Goal: Information Seeking & Learning: Learn about a topic

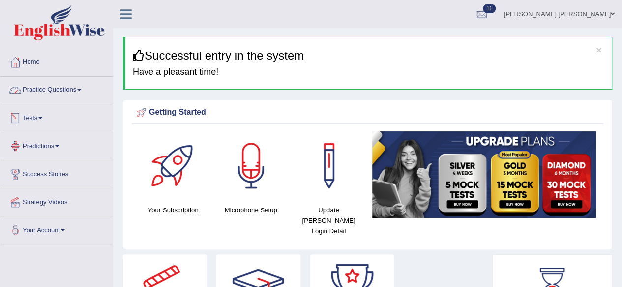
click at [76, 90] on link "Practice Questions" at bounding box center [56, 89] width 112 height 25
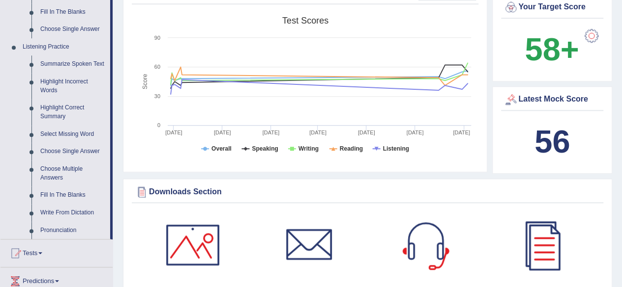
scroll to position [393, 0]
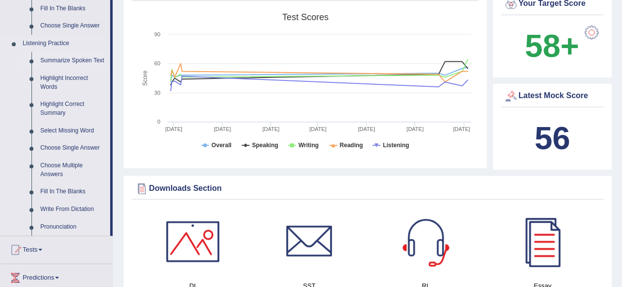
click at [80, 61] on link "Summarize Spoken Text" at bounding box center [73, 61] width 74 height 18
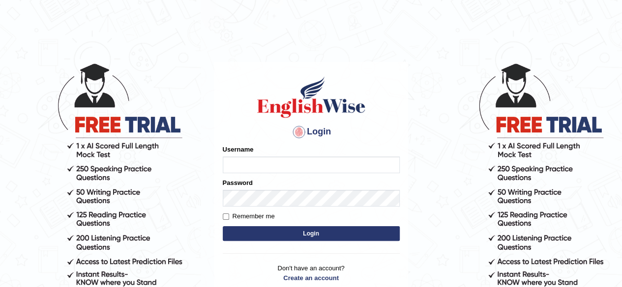
type input "Shamim"
click at [309, 233] on button "Login" at bounding box center [311, 233] width 177 height 15
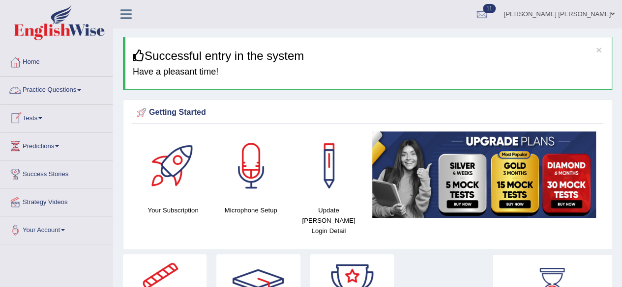
click at [78, 87] on link "Practice Questions" at bounding box center [56, 89] width 112 height 25
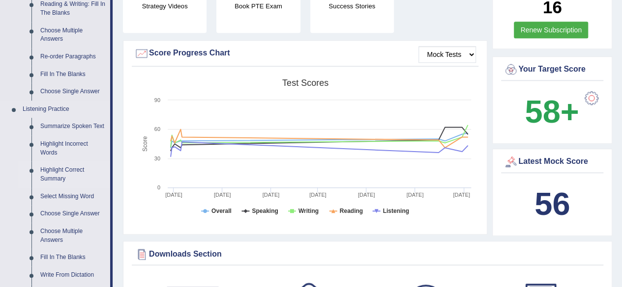
scroll to position [344, 0]
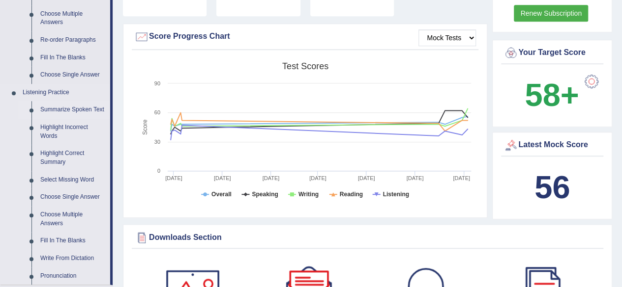
click at [78, 108] on link "Summarize Spoken Text" at bounding box center [73, 110] width 74 height 18
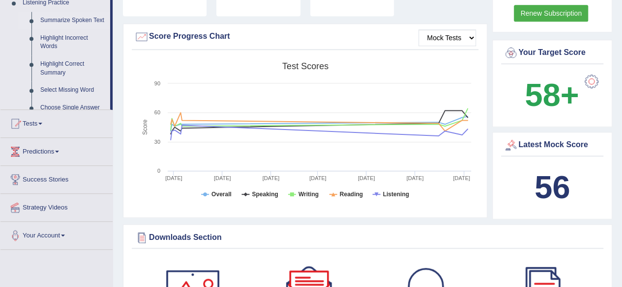
scroll to position [144, 0]
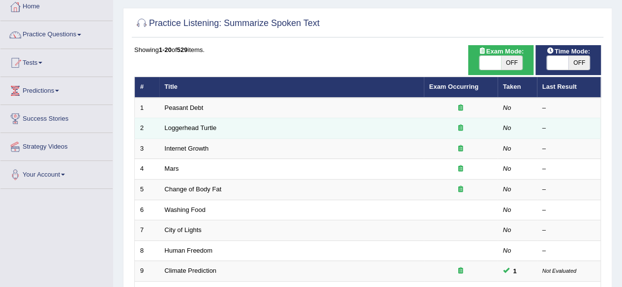
scroll to position [147, 0]
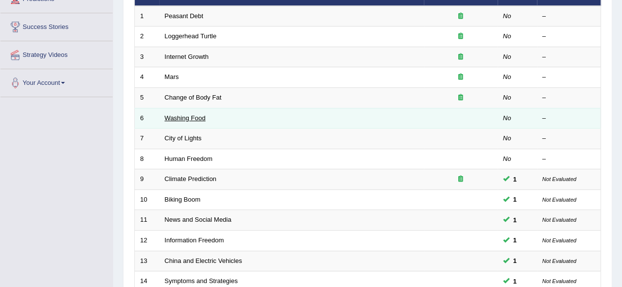
click at [183, 119] on link "Washing Food" at bounding box center [185, 117] width 41 height 7
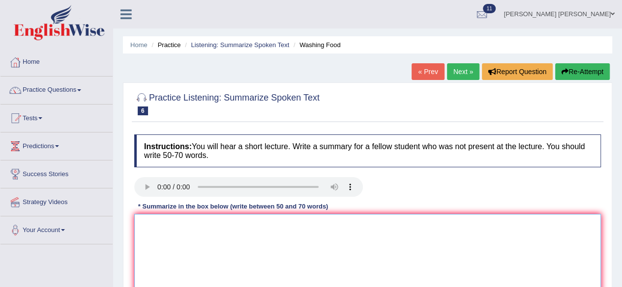
click at [300, 219] on textarea at bounding box center [367, 261] width 466 height 95
click at [448, 226] on textarea "Food was the main topic of this lecture. Firstly, we can hear some of the major…" at bounding box center [367, 261] width 466 height 95
click at [518, 226] on textarea "Food was the main topic of this lecture. Firstly, we can hear some of the major…" at bounding box center [367, 261] width 466 height 95
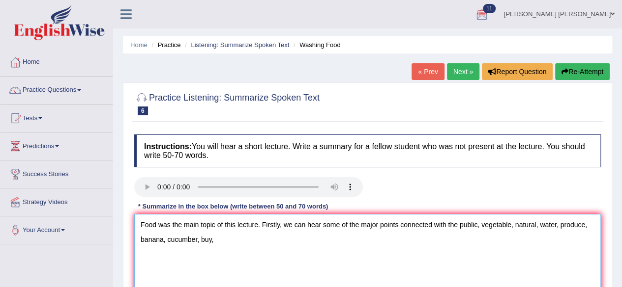
click at [222, 243] on textarea "Food was the main topic of this lecture. Firstly, we can hear some of the major…" at bounding box center [367, 261] width 466 height 95
click at [304, 245] on textarea "Food was the main topic of this lecture. Firstly, we can hear some of the major…" at bounding box center [367, 261] width 466 height 95
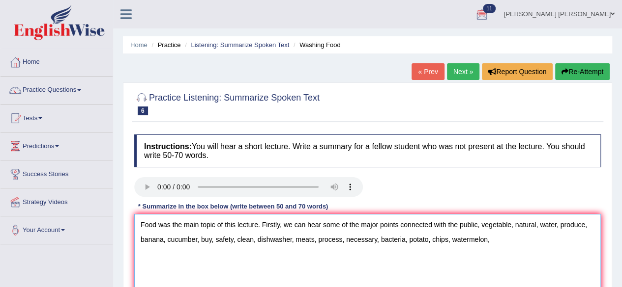
click at [493, 240] on textarea "Food was the main topic of this lecture. Firstly, we can hear some of the major…" at bounding box center [367, 261] width 466 height 95
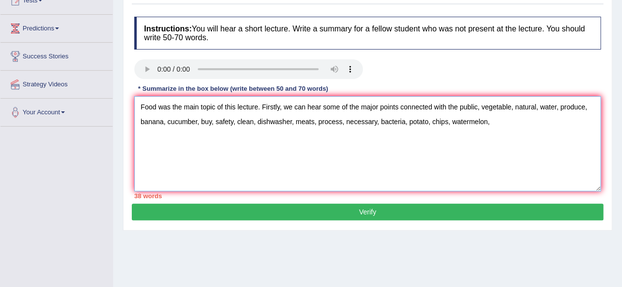
scroll to position [98, 0]
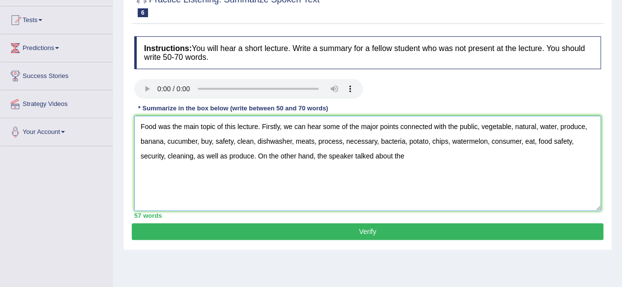
click at [410, 160] on textarea "Food was the main topic of this lecture. Firstly, we can hear some of the major…" at bounding box center [367, 163] width 466 height 95
click at [497, 159] on textarea "Food was the main topic of this lecture. Firstly, we can hear some of the major…" at bounding box center [367, 163] width 466 height 95
click at [520, 163] on textarea "Food was the main topic of this lecture. Firstly, we can hear some of the major…" at bounding box center [367, 163] width 466 height 95
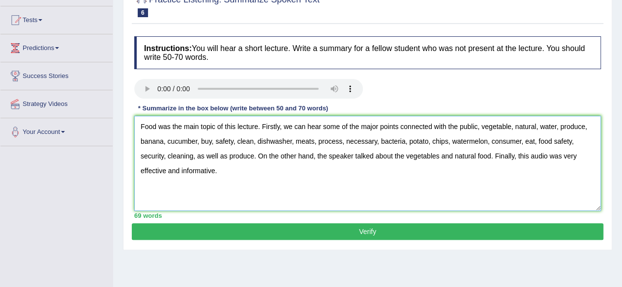
type textarea "Food was the main topic of this lecture. Firstly, we can hear some of the major…"
click at [406, 227] on button "Verify" at bounding box center [367, 232] width 471 height 17
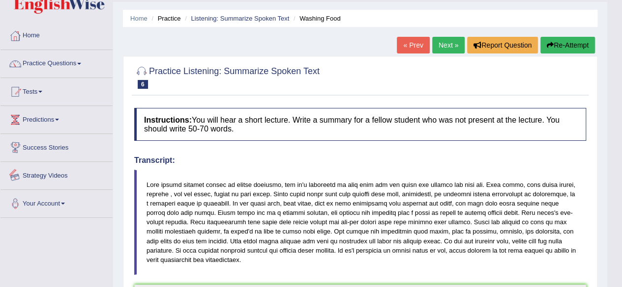
scroll to position [0, 0]
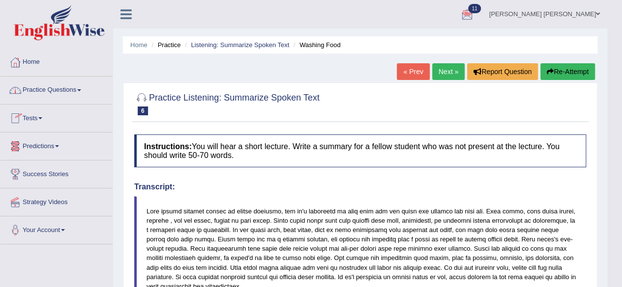
click at [79, 91] on link "Practice Questions" at bounding box center [56, 89] width 112 height 25
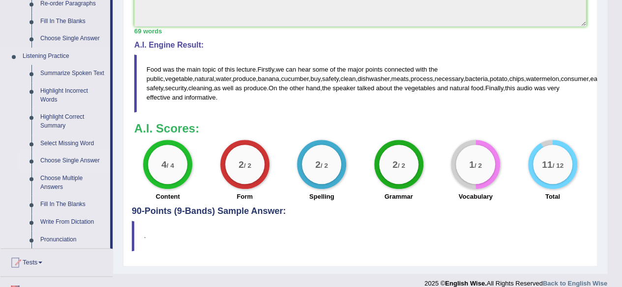
scroll to position [393, 0]
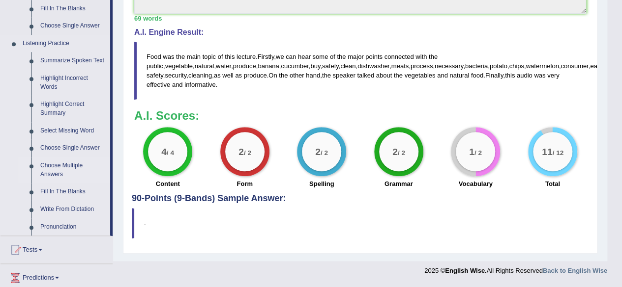
click at [67, 163] on link "Choose Multiple Answers" at bounding box center [73, 170] width 74 height 26
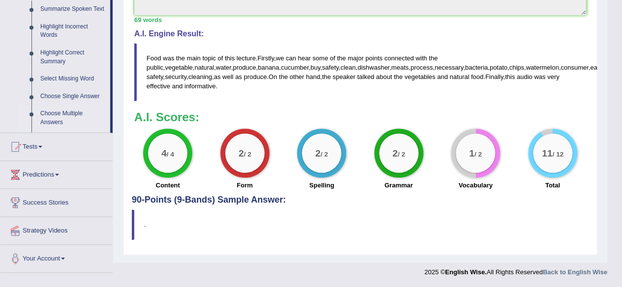
scroll to position [309, 0]
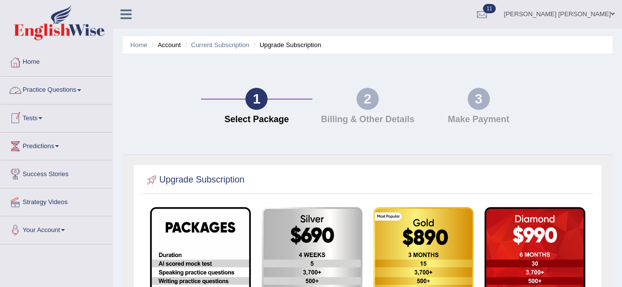
click at [44, 115] on link "Tests" at bounding box center [56, 117] width 112 height 25
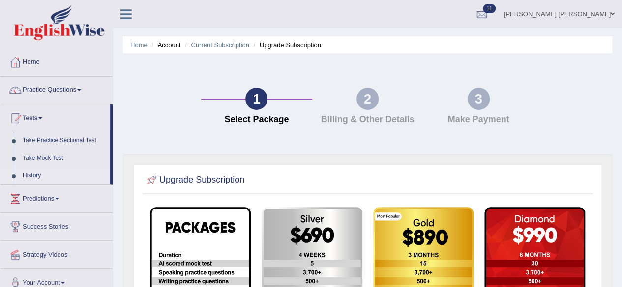
click at [34, 174] on link "History" at bounding box center [64, 176] width 92 height 18
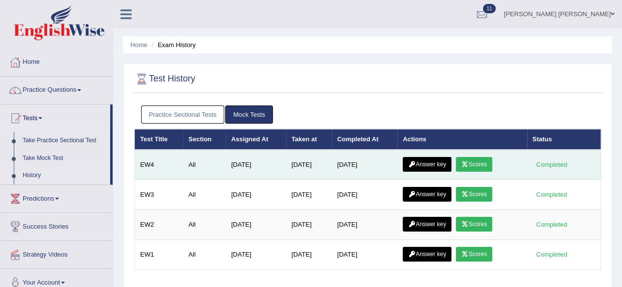
click at [435, 165] on link "Answer key" at bounding box center [426, 164] width 49 height 15
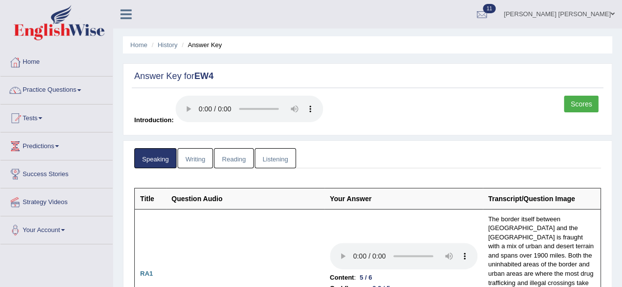
click at [270, 159] on link "Listening" at bounding box center [275, 158] width 41 height 20
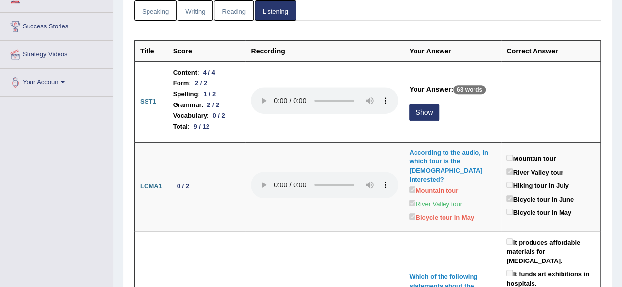
scroll to position [147, 0]
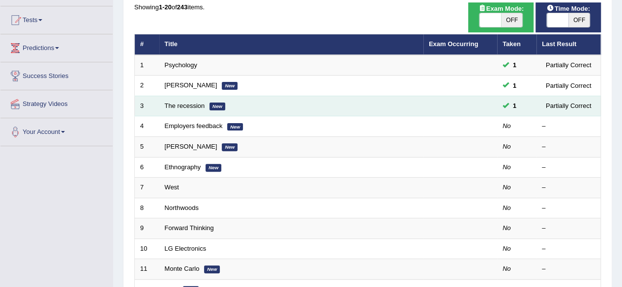
scroll to position [98, 0]
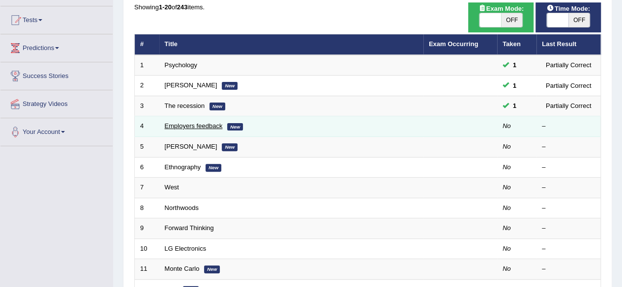
click at [190, 127] on link "Employers feedback" at bounding box center [194, 125] width 58 height 7
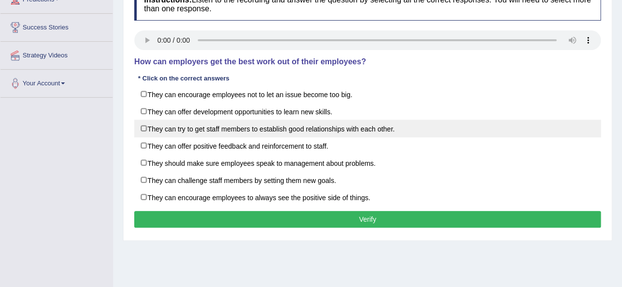
scroll to position [147, 0]
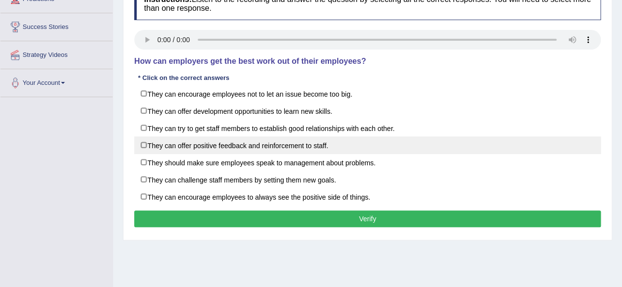
click at [224, 146] on label "They can offer positive feedback and reinforcement to staff." at bounding box center [367, 146] width 466 height 18
checkbox input "true"
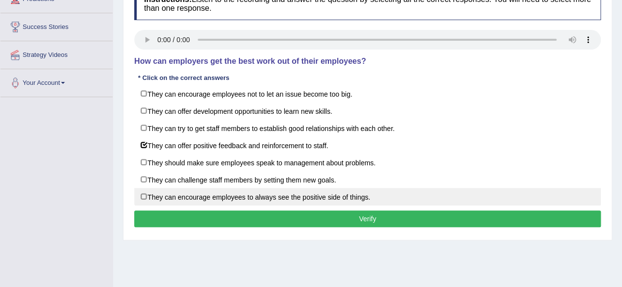
click at [290, 194] on label "They can encourage employees to always see the positive side of things." at bounding box center [367, 197] width 466 height 18
checkbox input "true"
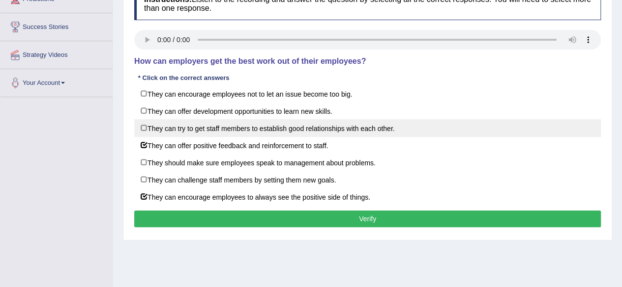
click at [207, 128] on label "They can try to get staff members to establish good relationships with each oth…" at bounding box center [367, 128] width 466 height 18
checkbox input "true"
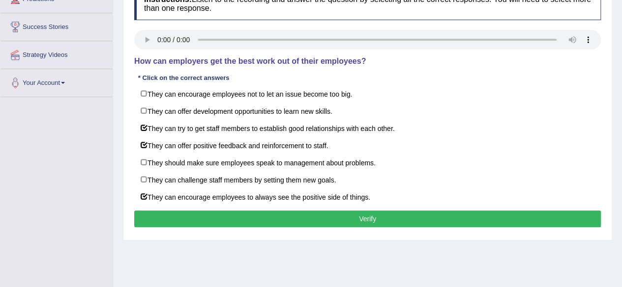
click at [260, 218] on button "Verify" at bounding box center [367, 219] width 466 height 17
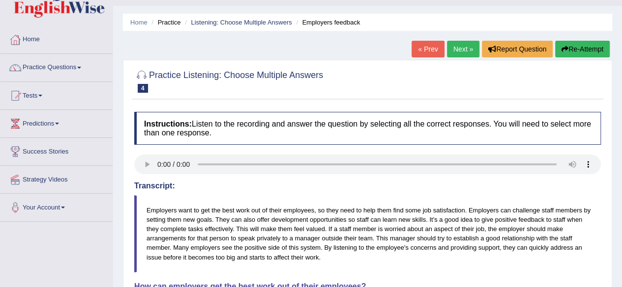
scroll to position [0, 0]
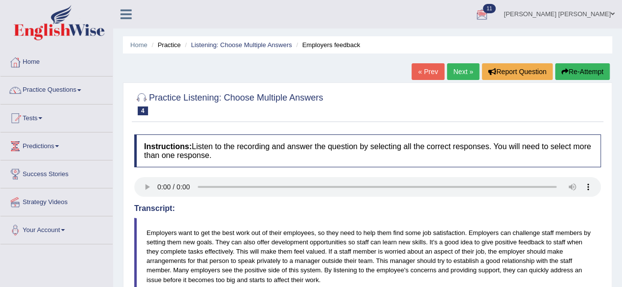
click at [79, 87] on link "Practice Questions" at bounding box center [56, 89] width 112 height 25
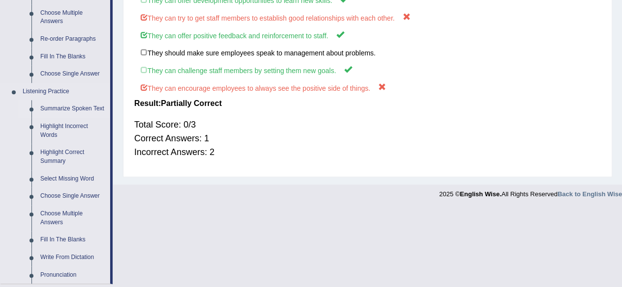
scroll to position [442, 0]
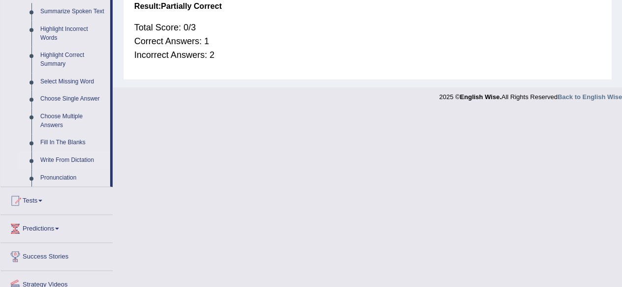
click at [58, 156] on link "Write From Dictation" at bounding box center [73, 161] width 74 height 18
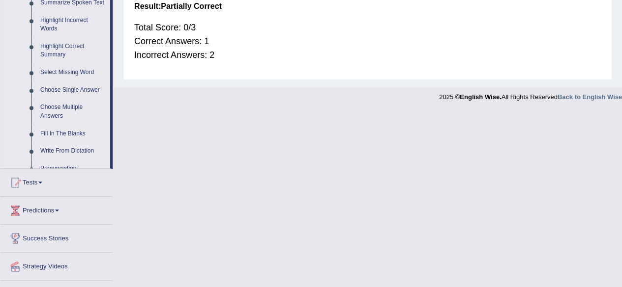
scroll to position [267, 0]
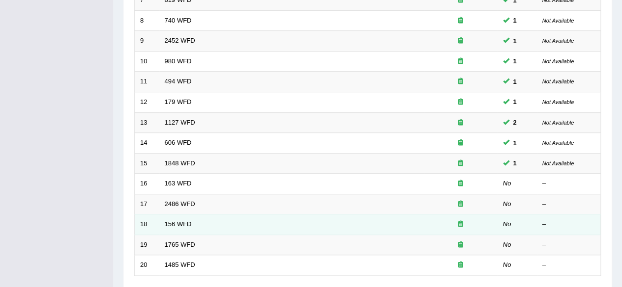
scroll to position [358, 0]
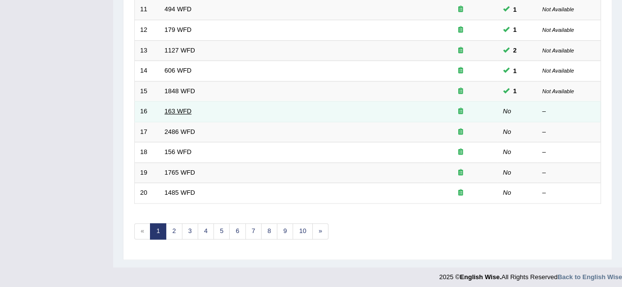
click at [178, 110] on link "163 WFD" at bounding box center [178, 111] width 27 height 7
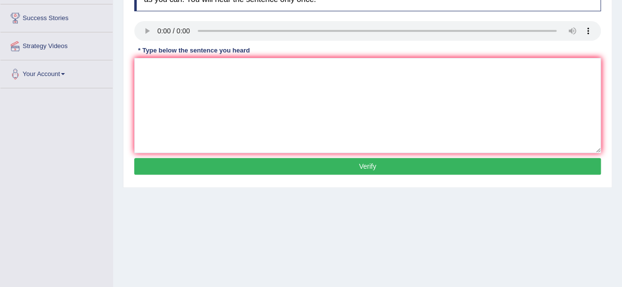
scroll to position [49, 0]
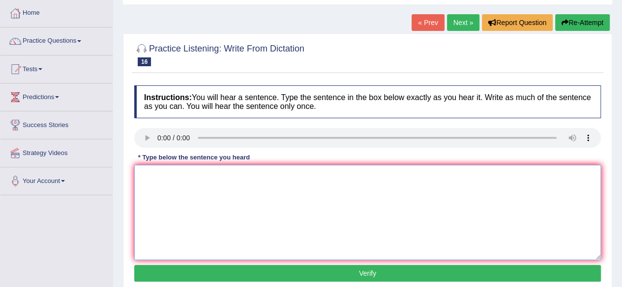
click at [193, 168] on textarea at bounding box center [367, 212] width 466 height 95
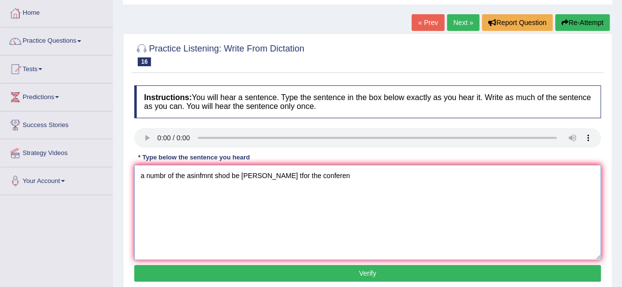
click at [139, 179] on textarea "a numbr of the asinfmnt shod be sumbli tfor the conferen" at bounding box center [367, 212] width 466 height 95
click at [319, 180] on textarea "A number of assignments assignment should be submitted for the conference." at bounding box center [367, 212] width 466 height 95
click at [381, 177] on textarea "A number of assignments assignment should be submitted in for the conference." at bounding box center [367, 212] width 466 height 95
click at [437, 182] on textarea "A number of assignments assignment should be submitted in for the conference co…" at bounding box center [367, 212] width 466 height 95
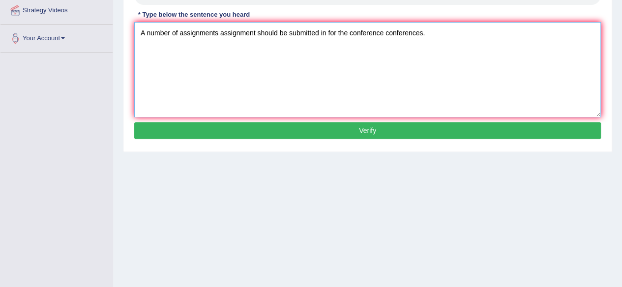
scroll to position [197, 0]
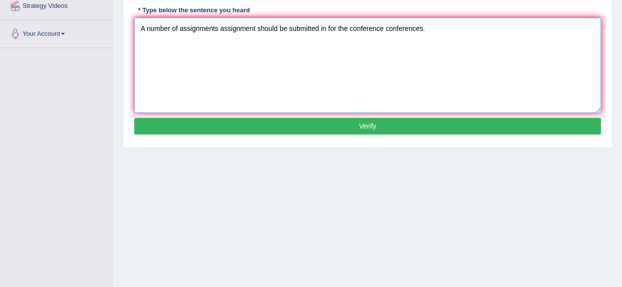
type textarea "A number of assignments assignment should be submitted in for the conference co…"
click at [422, 125] on button "Verify" at bounding box center [367, 126] width 466 height 17
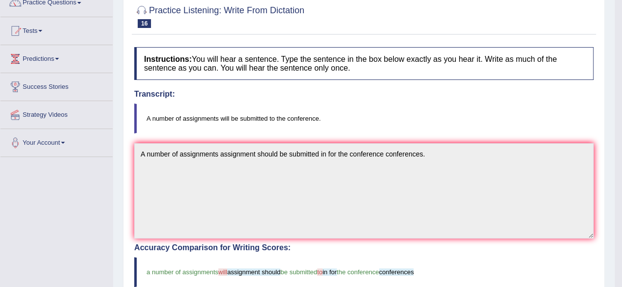
scroll to position [0, 0]
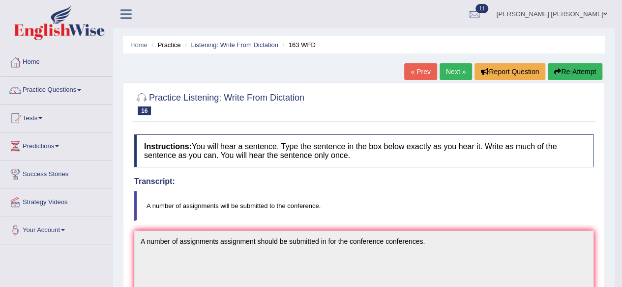
click at [458, 66] on link "Next »" at bounding box center [455, 71] width 32 height 17
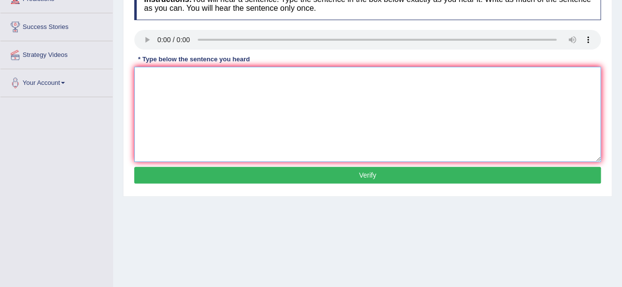
click at [187, 80] on textarea at bounding box center [367, 114] width 466 height 95
click at [141, 78] on textarea "a qut cler differnt world." at bounding box center [367, 114] width 466 height 95
type textarea "A quite clear is the different differ in the world."
click at [304, 174] on button "Verify" at bounding box center [367, 175] width 466 height 17
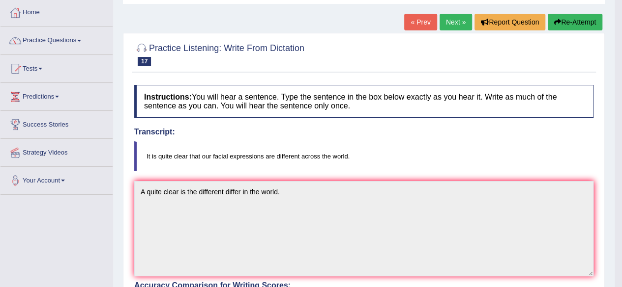
scroll to position [49, 0]
click at [443, 22] on link "Next »" at bounding box center [455, 22] width 32 height 17
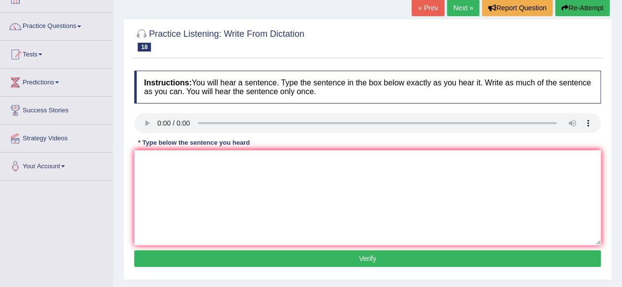
scroll to position [98, 0]
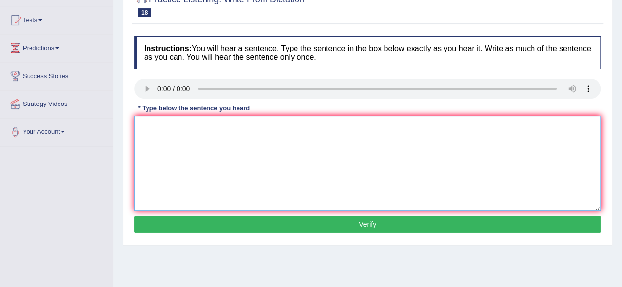
click at [186, 122] on textarea at bounding box center [367, 163] width 466 height 95
click at [164, 130] on textarea "I will do assingmnt due by [DATE]." at bounding box center [367, 163] width 466 height 95
click at [253, 125] on textarea "I will do the assignment assignments assingmnt due by [DATE]." at bounding box center [367, 163] width 466 height 95
click at [265, 128] on textarea "I will do the assignment assignments due by [DATE]." at bounding box center [367, 163] width 466 height 95
type textarea "I will do the assignment assignments due is by [DATE]."
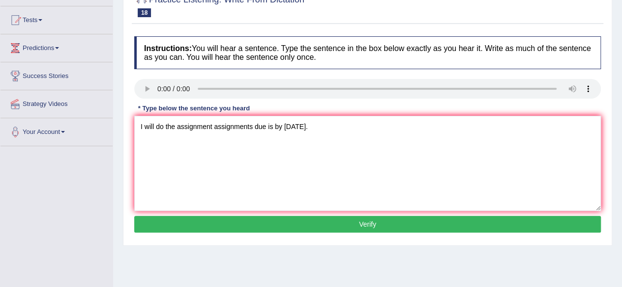
click at [346, 226] on button "Verify" at bounding box center [367, 224] width 466 height 17
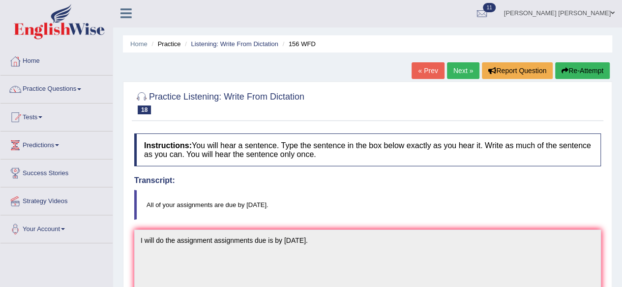
scroll to position [0, 0]
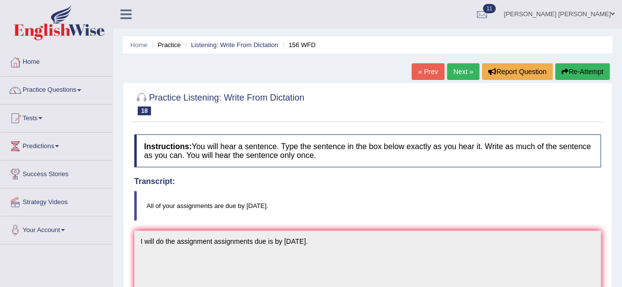
click at [456, 69] on link "Next »" at bounding box center [463, 71] width 32 height 17
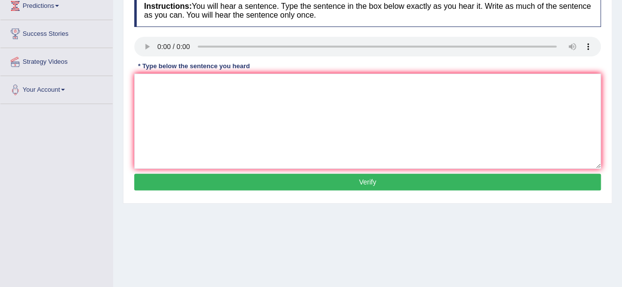
scroll to position [147, 0]
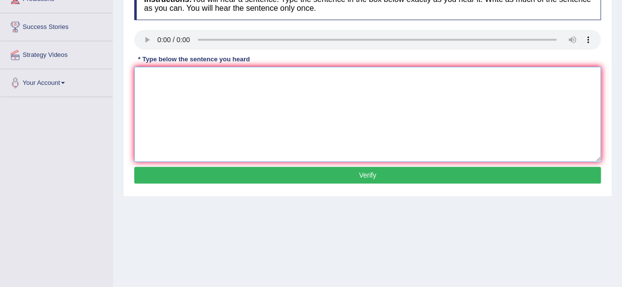
click at [214, 79] on textarea at bounding box center [367, 114] width 466 height 95
drag, startPoint x: 136, startPoint y: 77, endPoint x: 159, endPoint y: 85, distance: 24.4
click at [136, 77] on textarea "appli from must be compled within the two munths." at bounding box center [367, 114] width 466 height 95
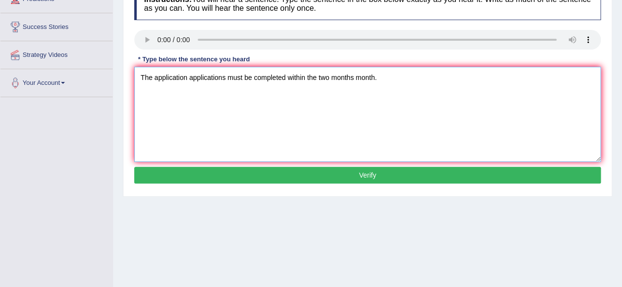
drag, startPoint x: 286, startPoint y: 78, endPoint x: 296, endPoint y: 81, distance: 10.3
click at [286, 78] on textarea "The application applications must be completed within the two months month." at bounding box center [367, 114] width 466 height 95
type textarea "The application applications must be completed have to within the two months mo…"
click at [350, 162] on div "Instructions: You will hear a sentence. Type the sentence in the box below exac…" at bounding box center [367, 86] width 471 height 209
click at [347, 172] on button "Verify" at bounding box center [367, 175] width 466 height 17
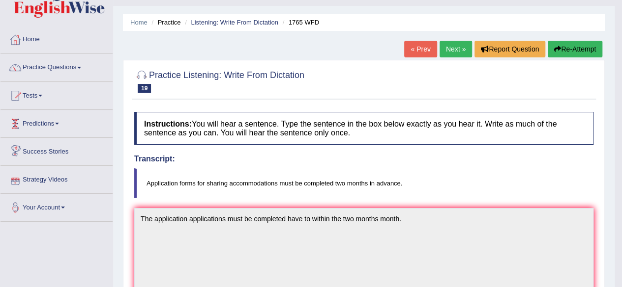
scroll to position [0, 0]
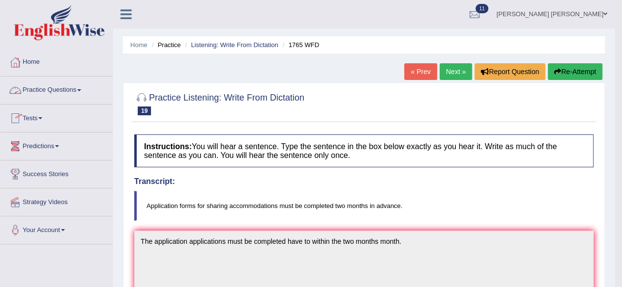
click at [81, 90] on span at bounding box center [79, 90] width 4 height 2
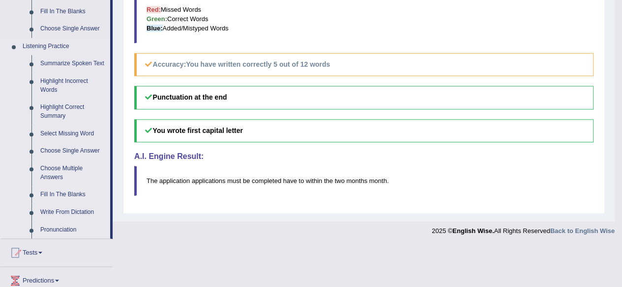
scroll to position [442, 0]
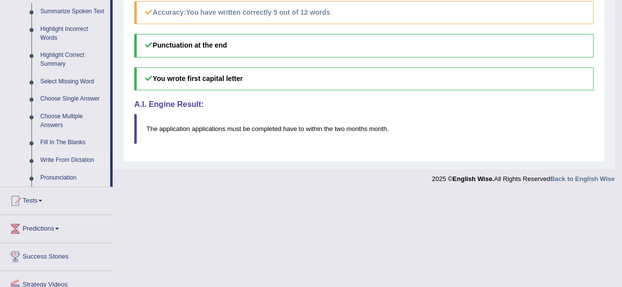
click at [72, 158] on link "Write From Dictation" at bounding box center [73, 161] width 74 height 18
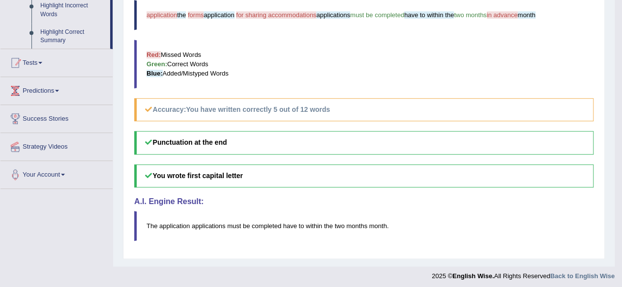
scroll to position [130, 0]
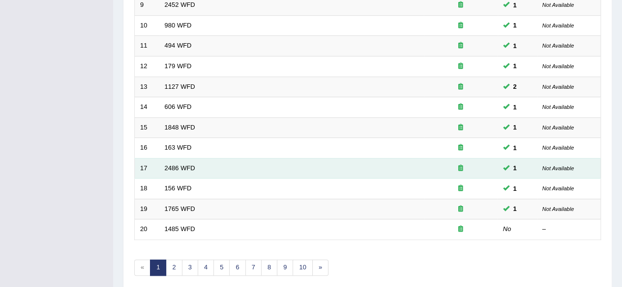
scroll to position [358, 0]
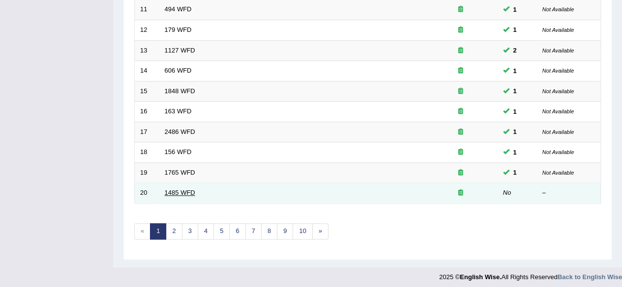
click at [180, 189] on link "1485 WFD" at bounding box center [180, 192] width 30 height 7
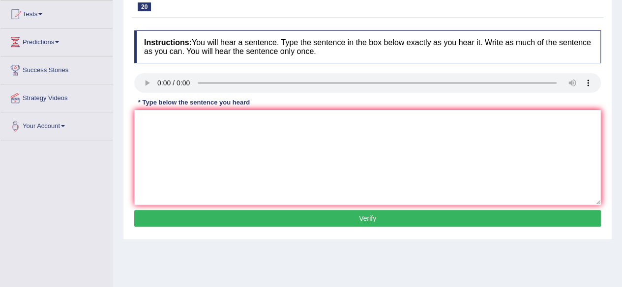
scroll to position [147, 0]
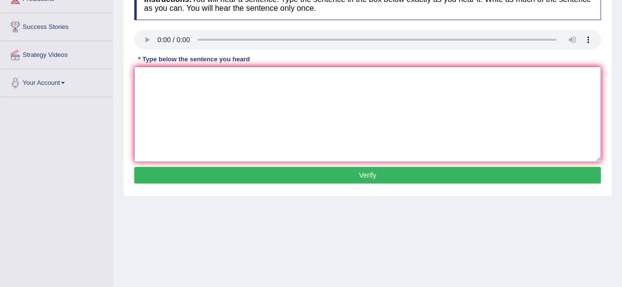
click at [197, 88] on textarea at bounding box center [367, 114] width 466 height 95
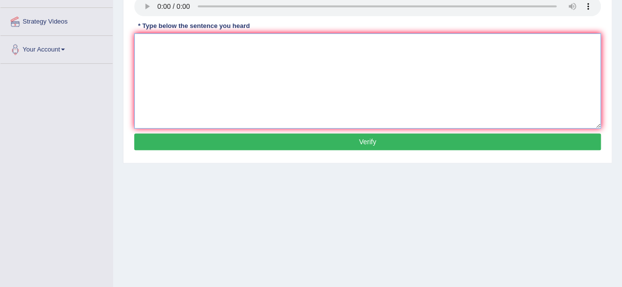
scroll to position [197, 0]
